Goal: Task Accomplishment & Management: Manage account settings

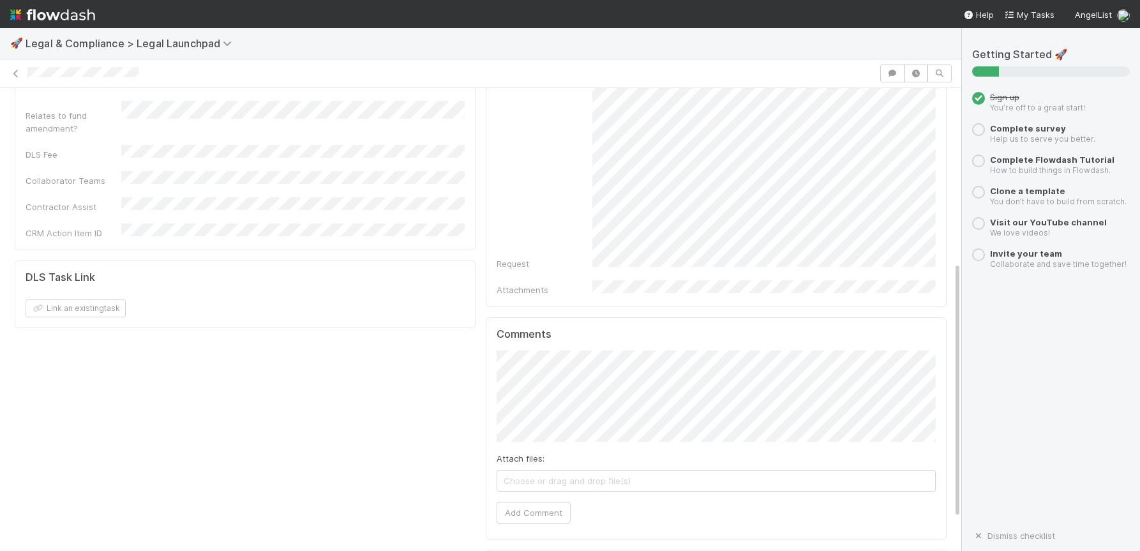
scroll to position [269, 0]
click at [474, 367] on div "Details Edit Task name Due Date P0 ALERT? Matter Type Hour Estimate Planned Ont…" at bounding box center [481, 262] width 942 height 813
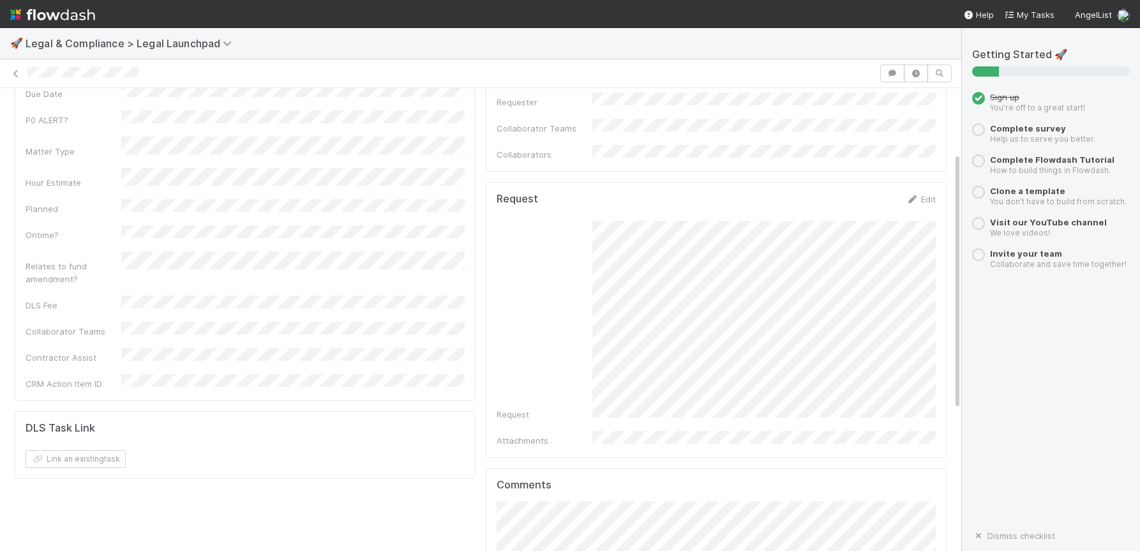
scroll to position [116, 0]
click at [926, 199] on link "Edit" at bounding box center [921, 204] width 30 height 10
drag, startPoint x: 925, startPoint y: 201, endPoint x: 922, endPoint y: 209, distance: 8.9
click at [924, 201] on button "Cancel" at bounding box center [913, 209] width 45 height 22
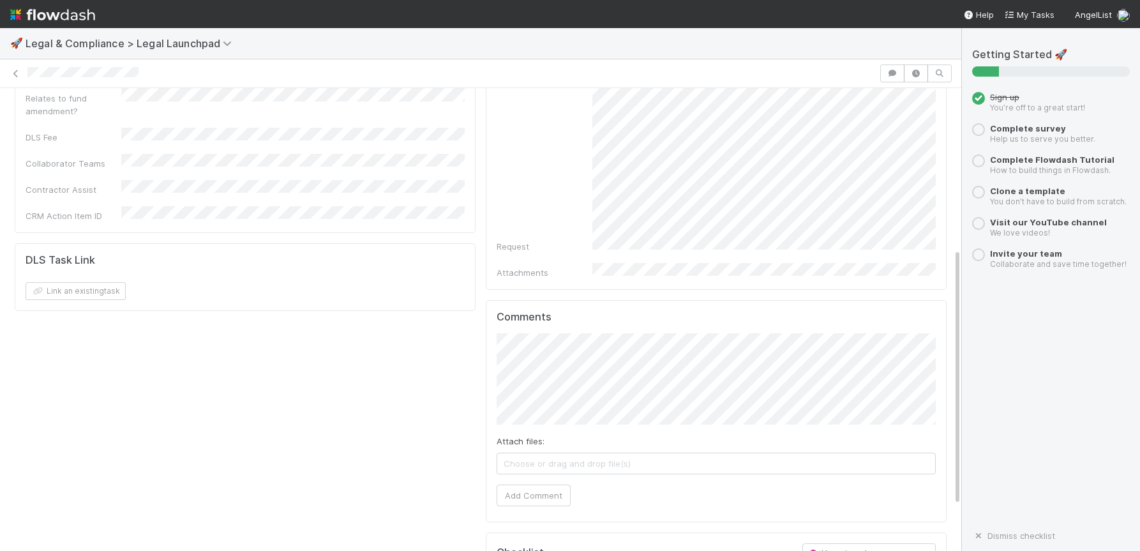
scroll to position [0, 4]
drag, startPoint x: 527, startPoint y: 483, endPoint x: 635, endPoint y: 472, distance: 109.1
click at [526, 485] on button "Add Comment" at bounding box center [530, 496] width 74 height 22
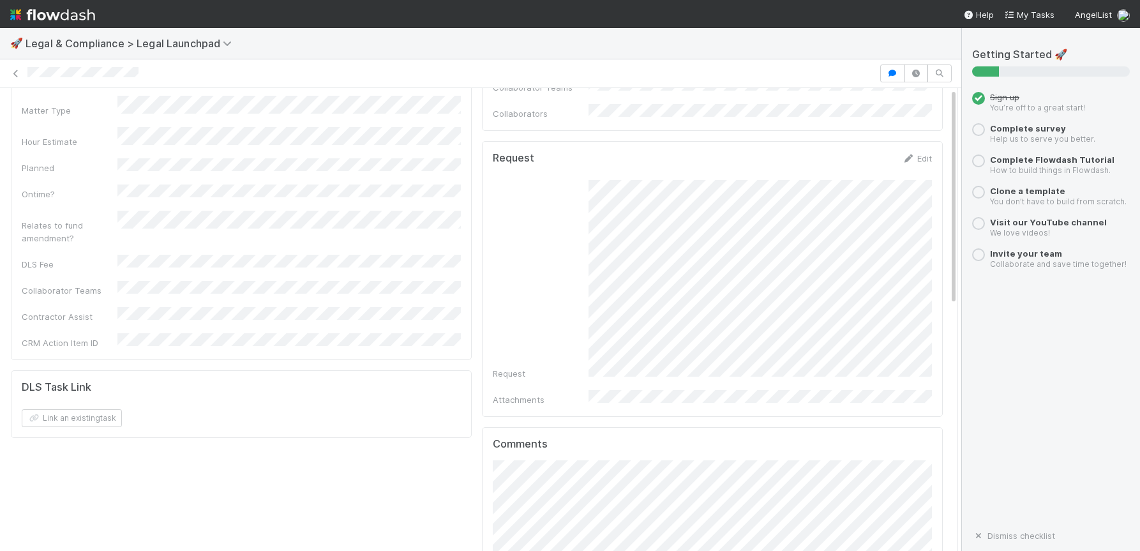
scroll to position [0, 0]
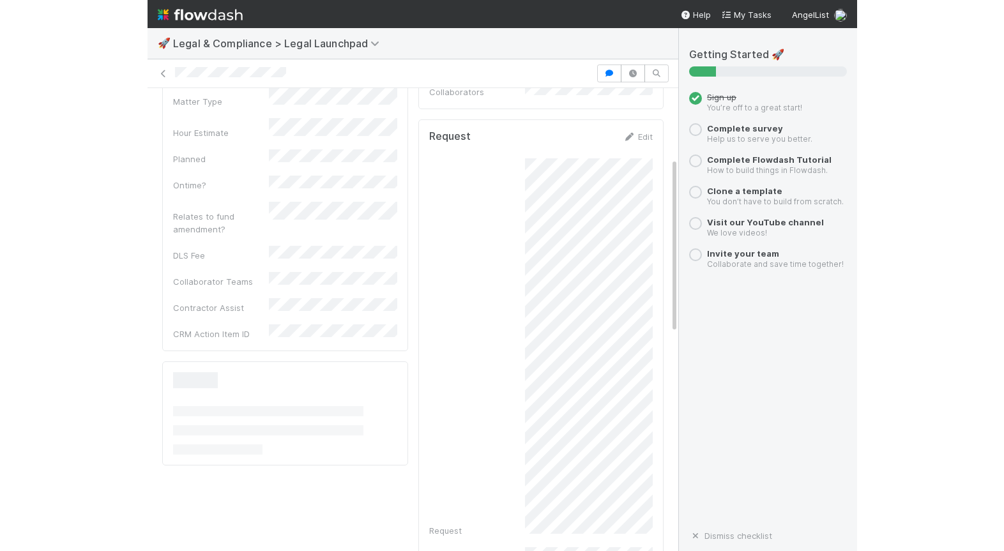
scroll to position [185, 0]
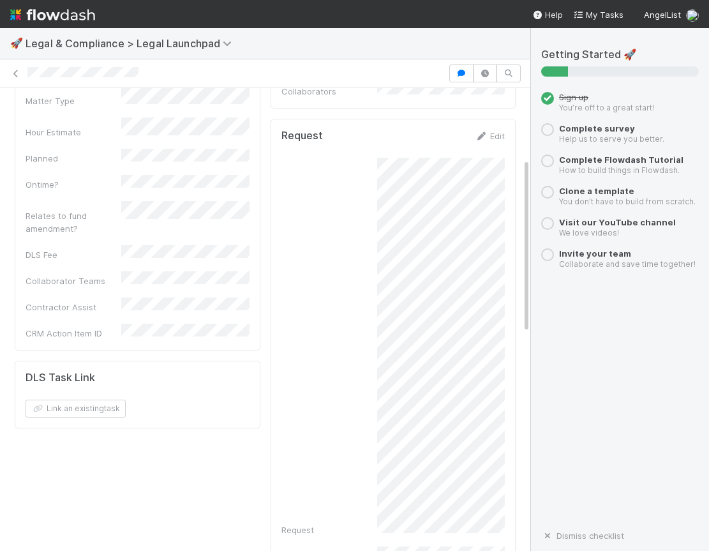
click at [0, 0] on div "🚀 Legal & Compliance > Legal Launchpad Unassigned Unassigned Move to Not Starte…" at bounding box center [354, 275] width 709 height 551
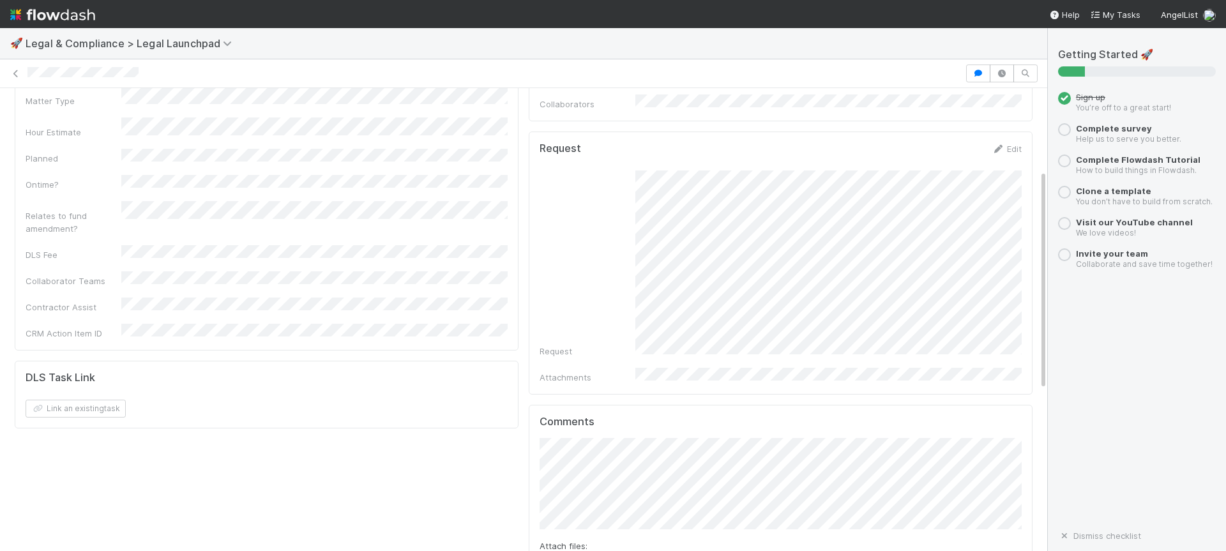
scroll to position [172, 0]
